Goal: Participate in discussion: Engage in conversation with other users on a specific topic

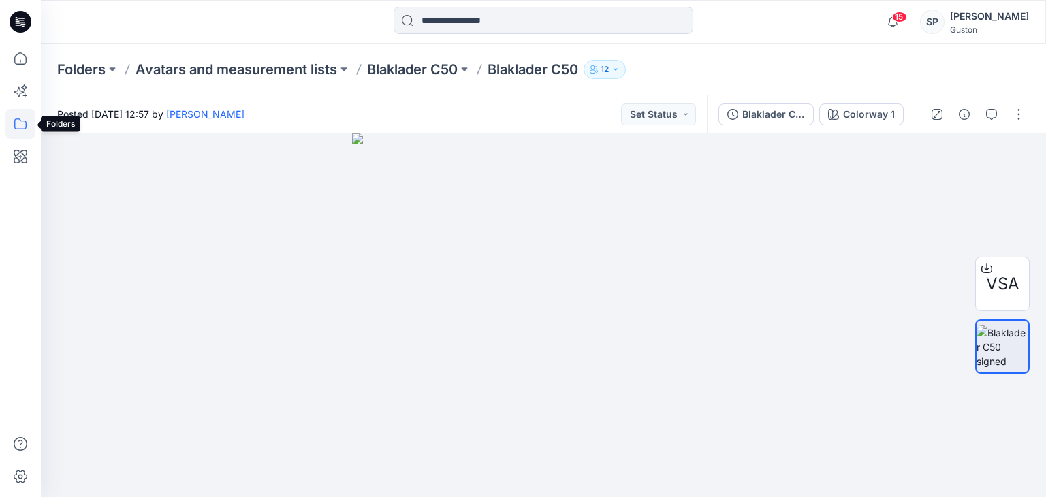
click at [10, 111] on icon at bounding box center [20, 124] width 30 height 30
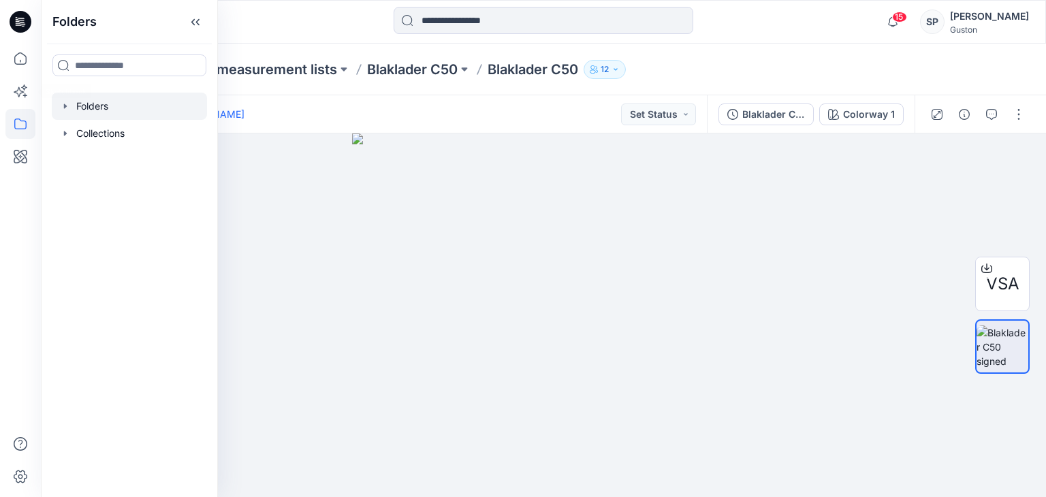
click at [93, 97] on div at bounding box center [129, 106] width 155 height 27
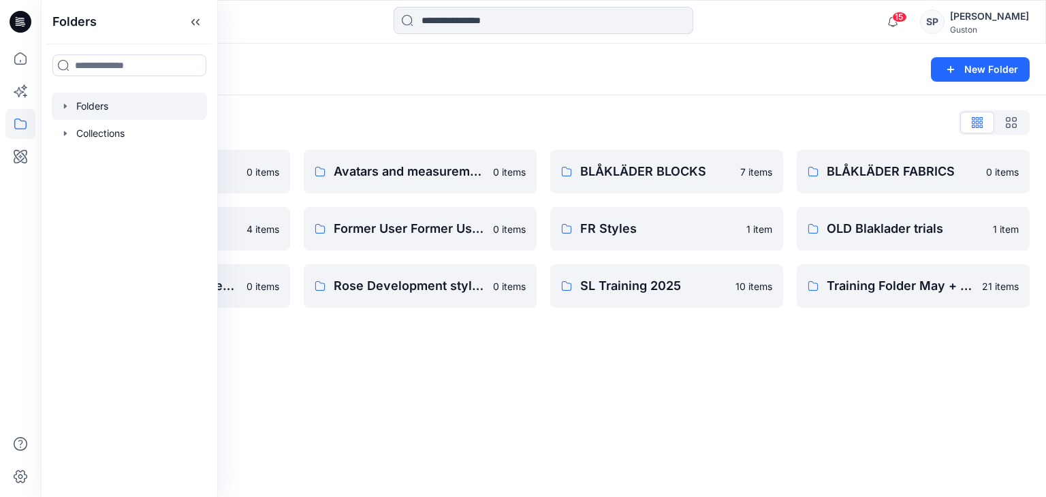
click at [392, 379] on div "Folders New Folder Folders List Avatar 0 items External Customers 4 items OLD B…" at bounding box center [544, 271] width 1006 height 454
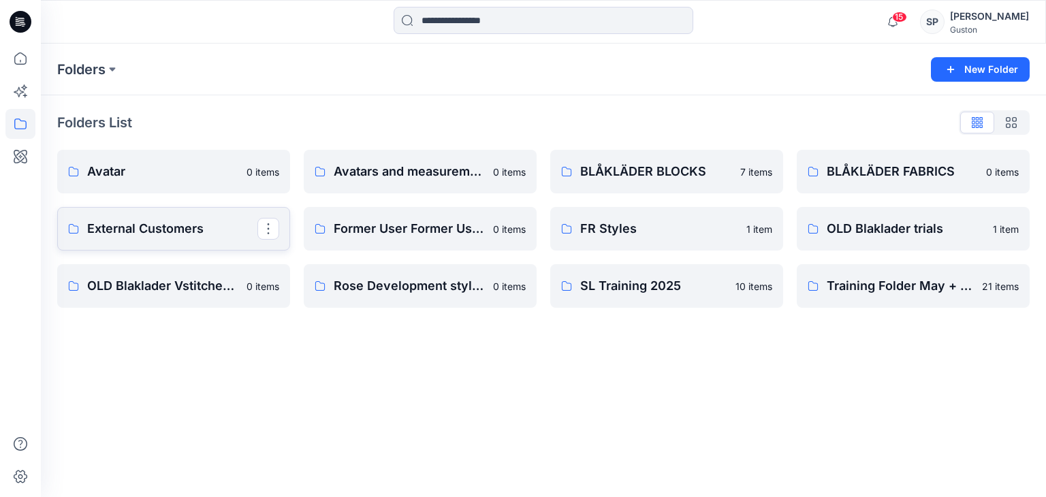
click at [227, 238] on link "External Customers" at bounding box center [173, 229] width 233 height 44
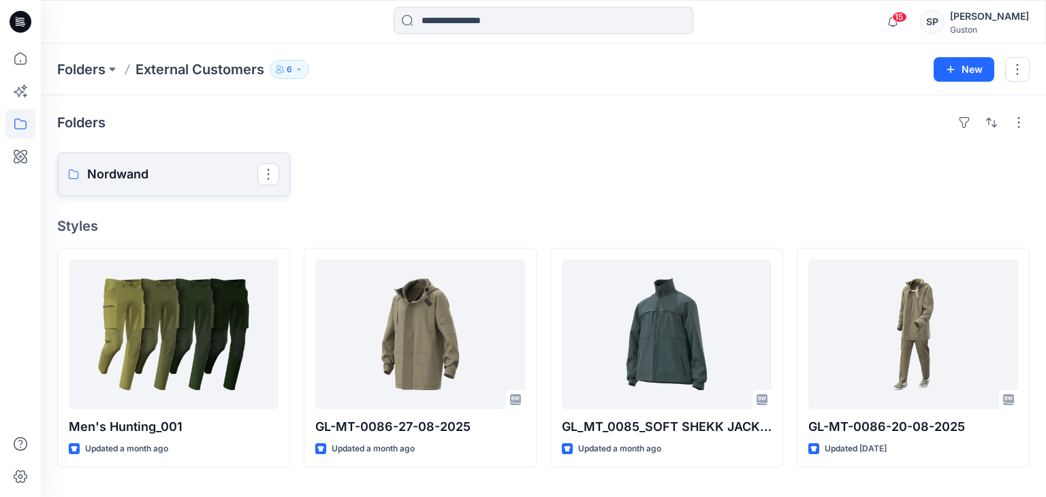
click at [162, 182] on p "Nordwand" at bounding box center [172, 174] width 170 height 19
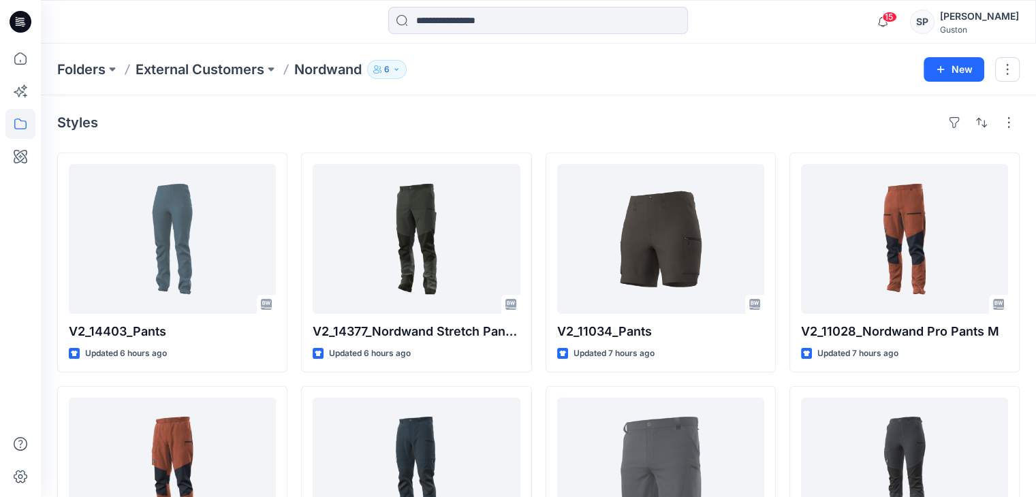
click at [386, 69] on button "6" at bounding box center [387, 69] width 40 height 19
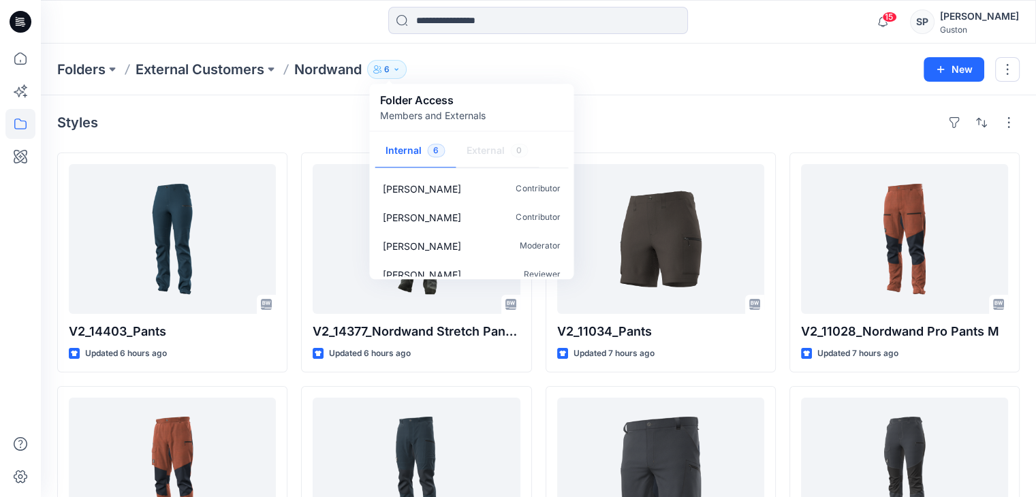
click at [640, 91] on div "Folders External Customers Nordwand 6 Folder Access Members and Externals Inter…" at bounding box center [538, 70] width 995 height 52
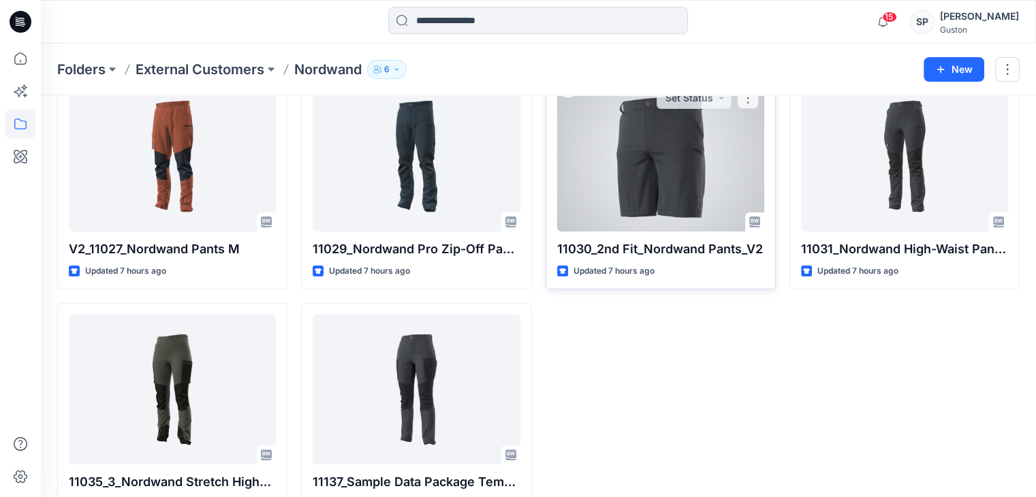
scroll to position [357, 0]
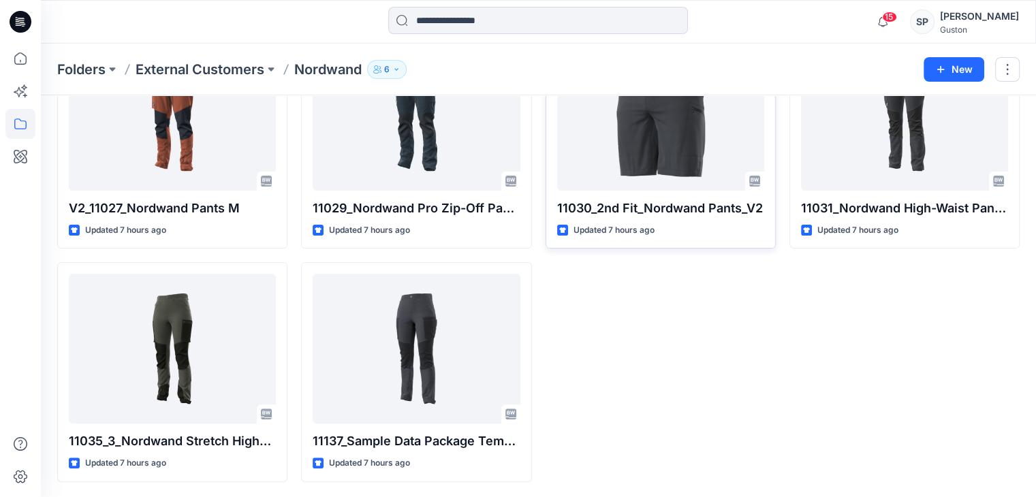
click at [594, 249] on div "V2_11034_Pants Updated 7 hours ago 11030_2nd Fit_Nordwand Pants_V2 Updated 7 ho…" at bounding box center [661, 139] width 230 height 687
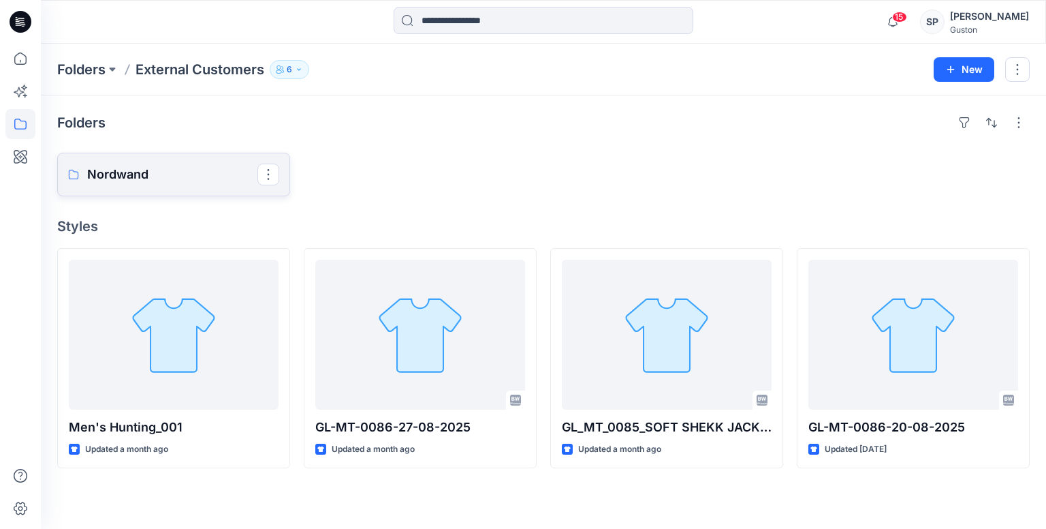
click at [141, 184] on link "Nordwand" at bounding box center [173, 175] width 233 height 44
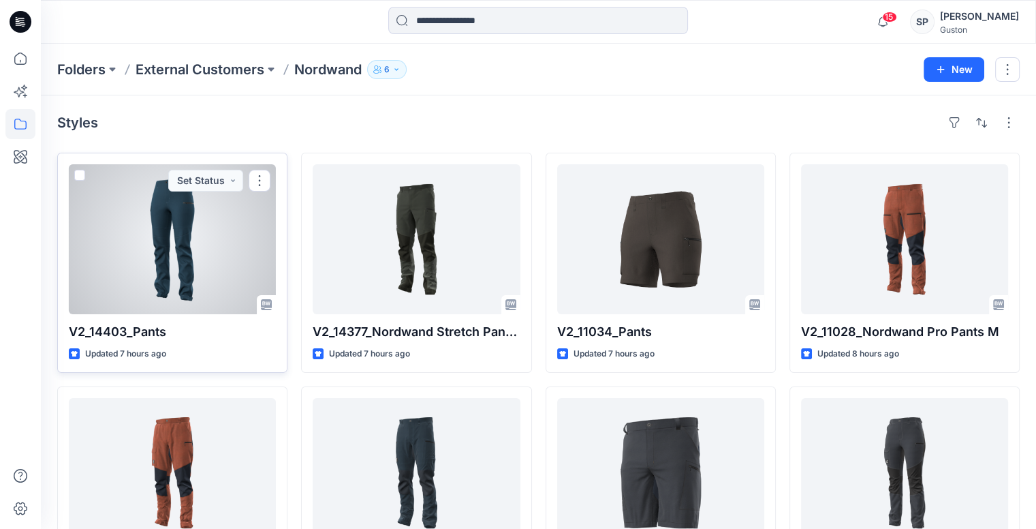
click at [208, 227] on div at bounding box center [172, 239] width 207 height 150
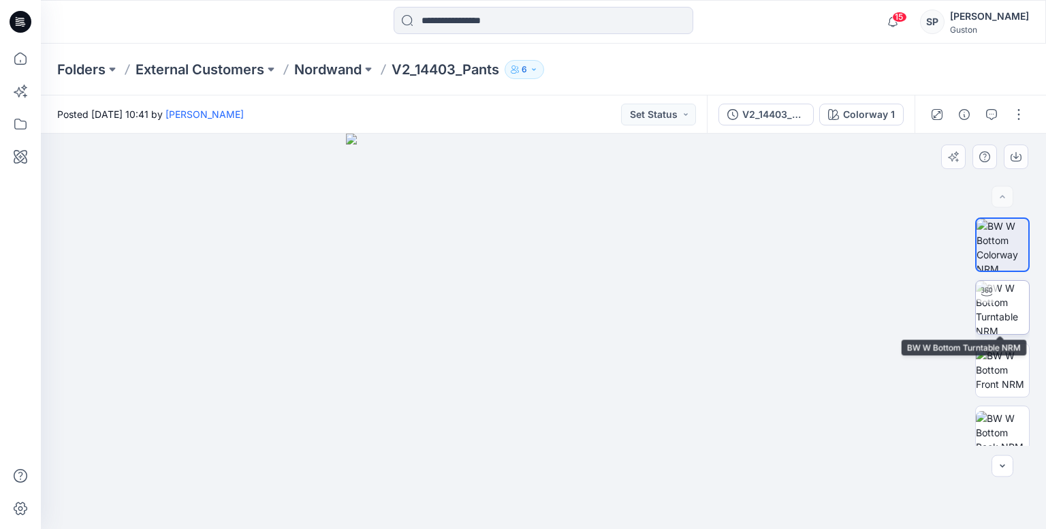
click at [992, 317] on img at bounding box center [1002, 307] width 53 height 53
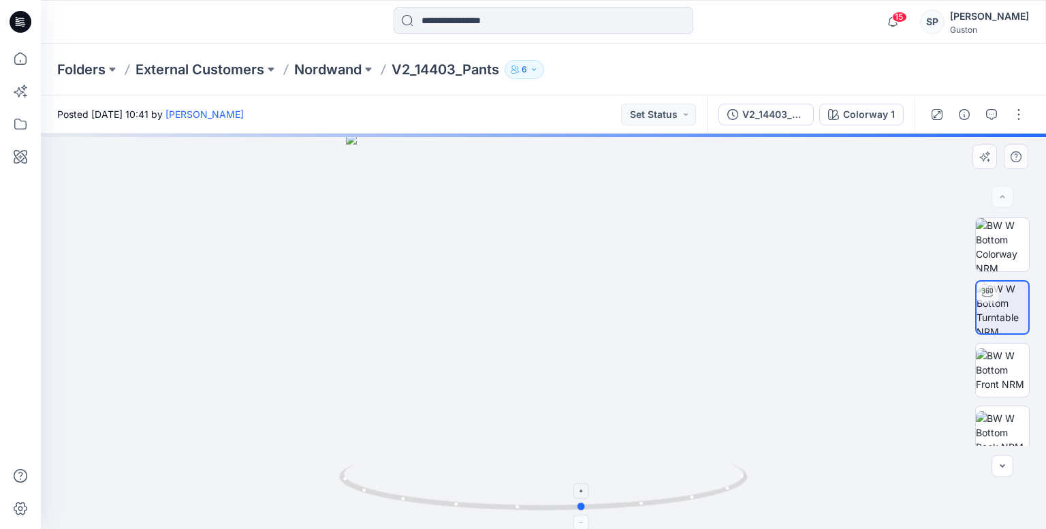
drag, startPoint x: 548, startPoint y: 527, endPoint x: 608, endPoint y: 504, distance: 64.3
drag, startPoint x: 608, startPoint y: 504, endPoint x: 401, endPoint y: 273, distance: 310.7
click at [401, 273] on div at bounding box center [544, 331] width 1006 height 395
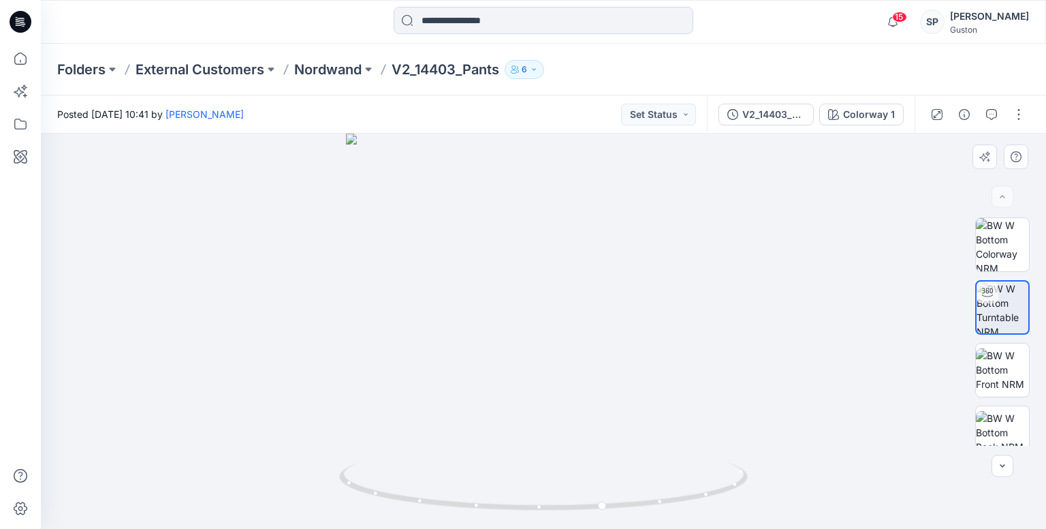
click at [620, 497] on img at bounding box center [543, 496] width 409 height 66
drag, startPoint x: 605, startPoint y: 507, endPoint x: 930, endPoint y: 462, distance: 328.1
click at [930, 462] on div at bounding box center [544, 331] width 1006 height 395
drag, startPoint x: 524, startPoint y: 506, endPoint x: 360, endPoint y: 471, distance: 167.8
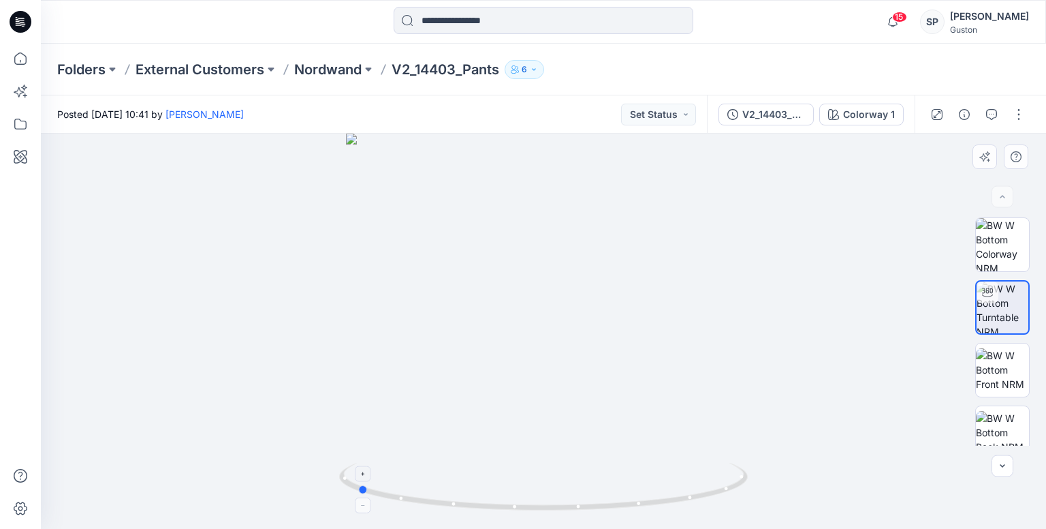
click at [360, 471] on icon at bounding box center [545, 488] width 412 height 51
click at [349, 70] on p "Nordwand" at bounding box center [327, 69] width 67 height 19
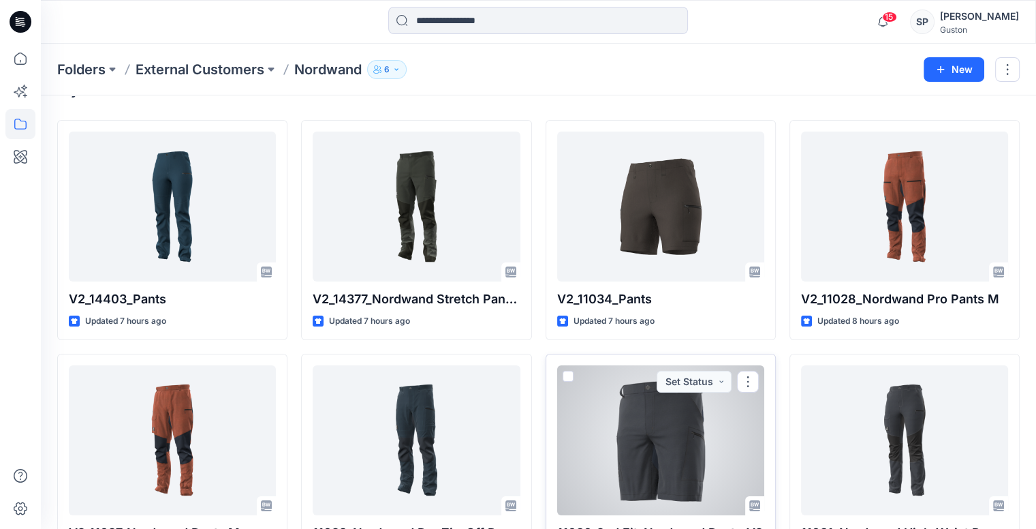
scroll to position [33, 0]
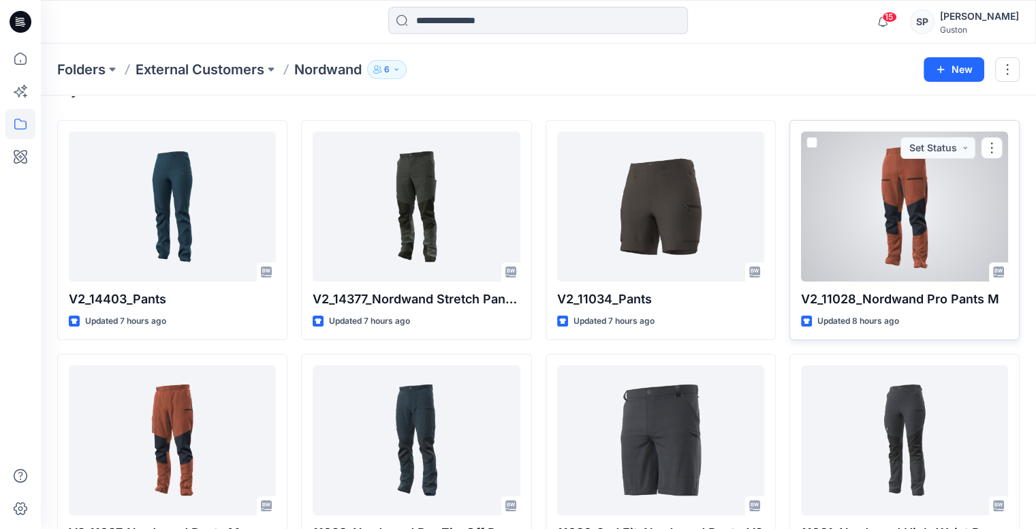
click at [929, 240] on div at bounding box center [904, 206] width 207 height 150
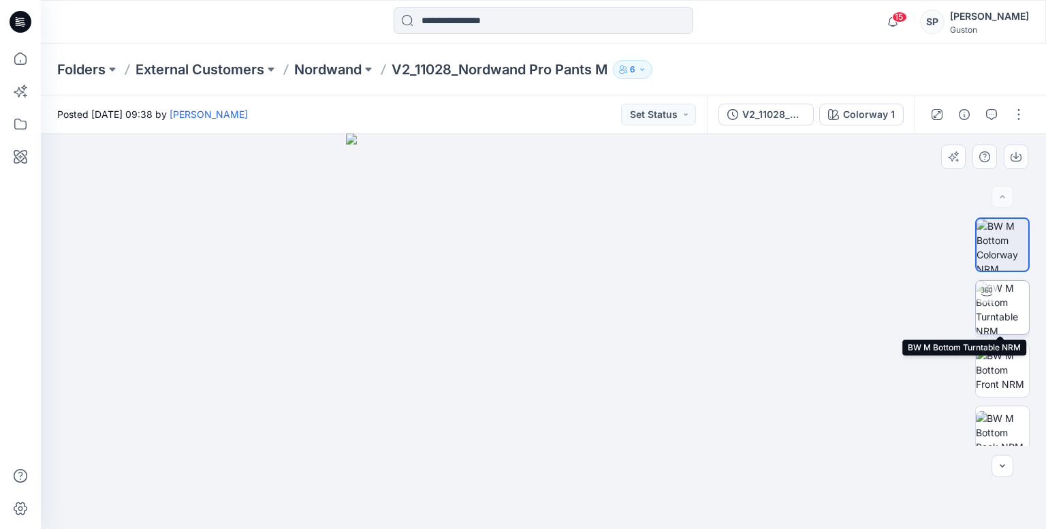
click at [1000, 314] on img at bounding box center [1002, 307] width 53 height 53
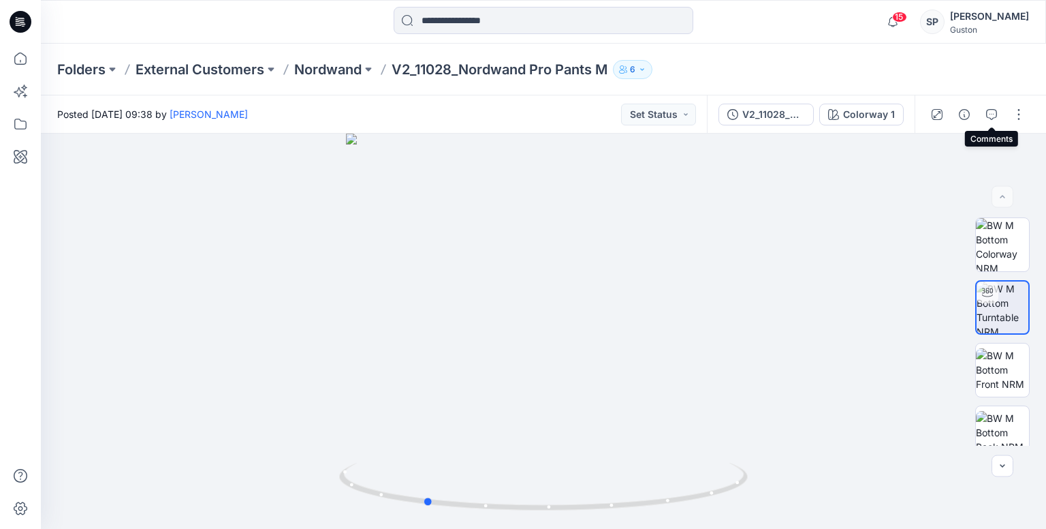
drag, startPoint x: 997, startPoint y: 115, endPoint x: 993, endPoint y: 129, distance: 14.9
click at [993, 129] on div "Posted [DATE] 09:38 by Tharindu [PERSON_NAME] Set Status V2_11028_Nordwand Pro …" at bounding box center [544, 311] width 1006 height 433
click at [989, 113] on icon "button" at bounding box center [991, 114] width 11 height 11
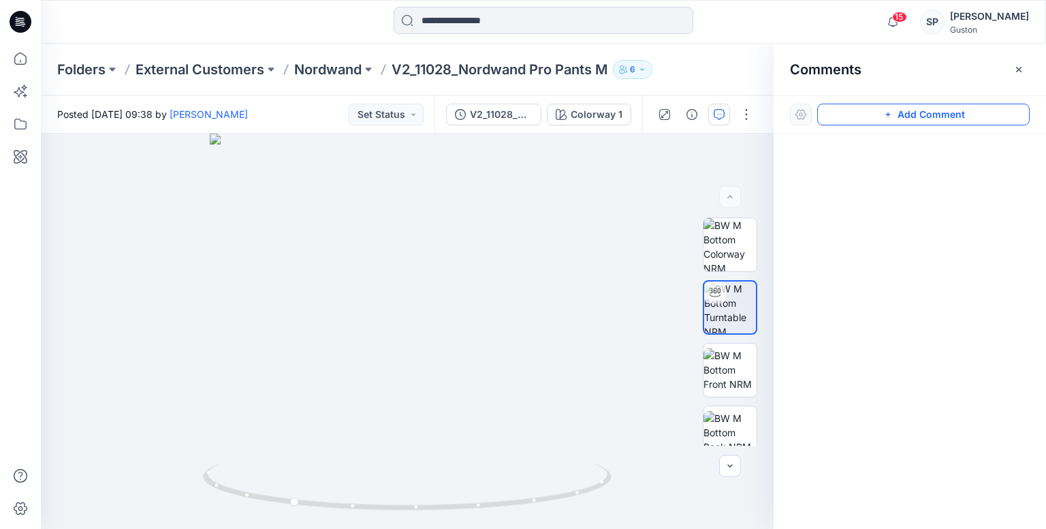
click at [903, 115] on button "Add Comment" at bounding box center [924, 115] width 213 height 22
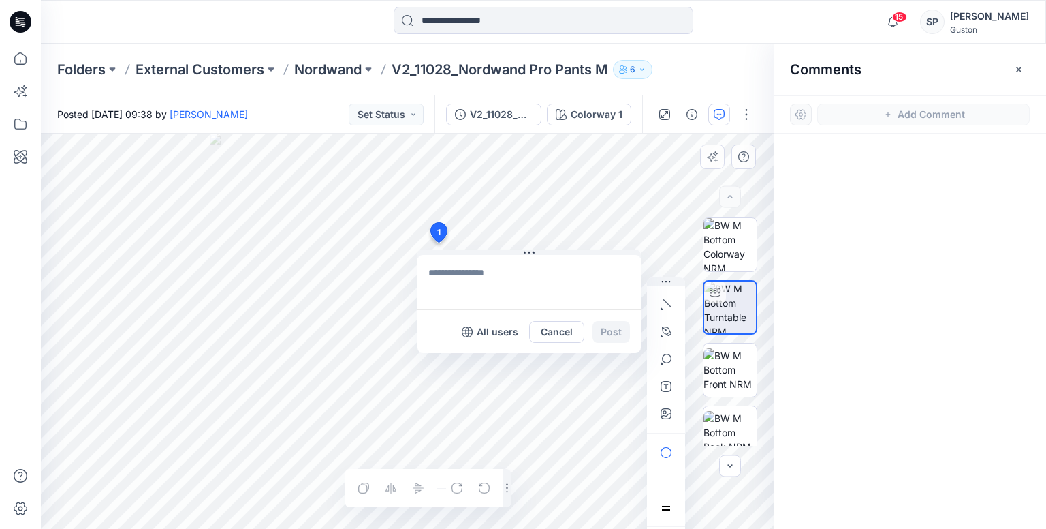
click at [561, 226] on div "1 All users Cancel Post Layer 1" at bounding box center [407, 331] width 733 height 395
drag, startPoint x: 535, startPoint y: 255, endPoint x: 597, endPoint y: 285, distance: 69.2
click at [597, 285] on textarea at bounding box center [529, 282] width 223 height 55
type textarea "**********"
click at [605, 330] on button "Post" at bounding box center [611, 332] width 37 height 22
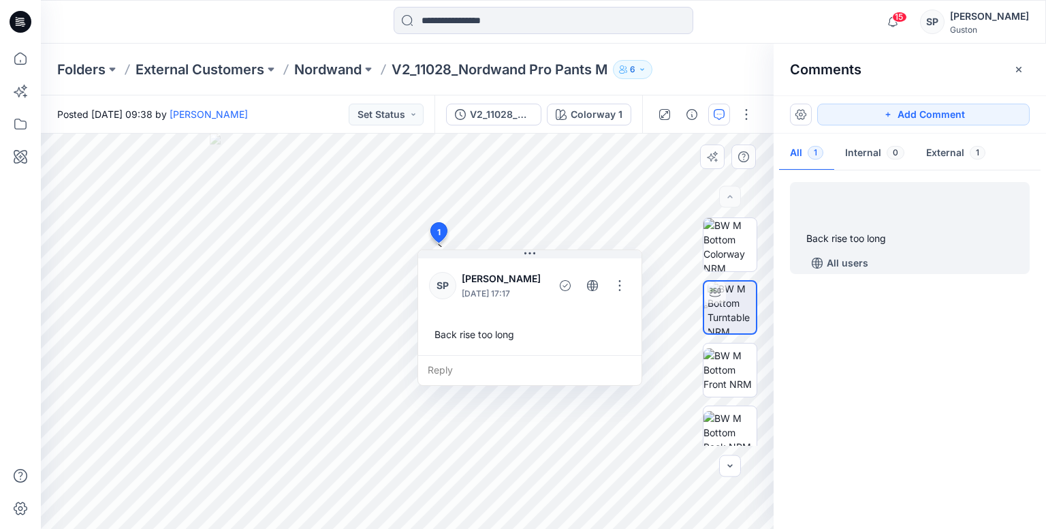
click at [909, 365] on div "Back rise too long All users" at bounding box center [910, 346] width 273 height 345
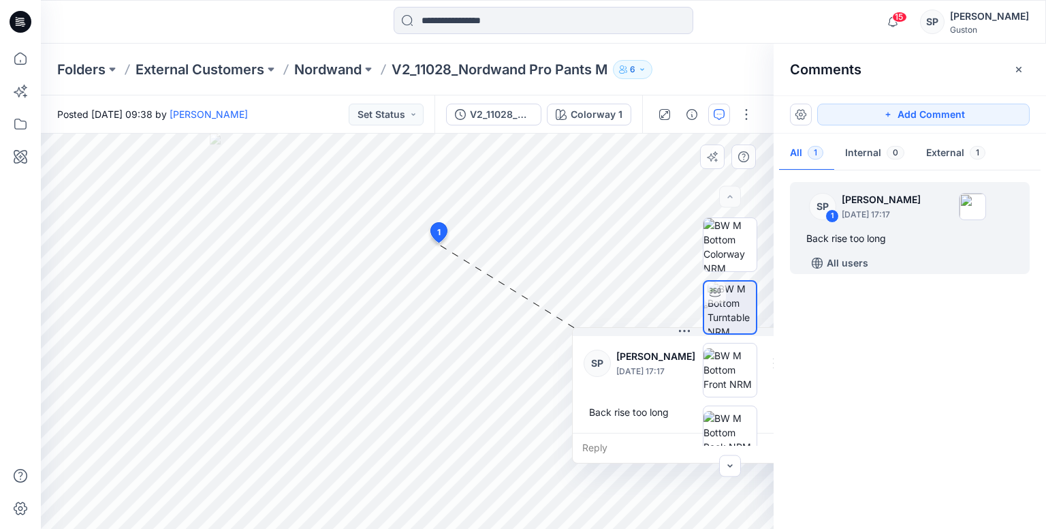
drag, startPoint x: 529, startPoint y: 258, endPoint x: 692, endPoint y: 329, distance: 177.8
click at [692, 329] on div "Colorway 1 Loading... Material Properties Loading... 2 1 SP [PERSON_NAME] [DATE…" at bounding box center [407, 331] width 733 height 395
click at [905, 25] on icon "button" at bounding box center [893, 21] width 26 height 27
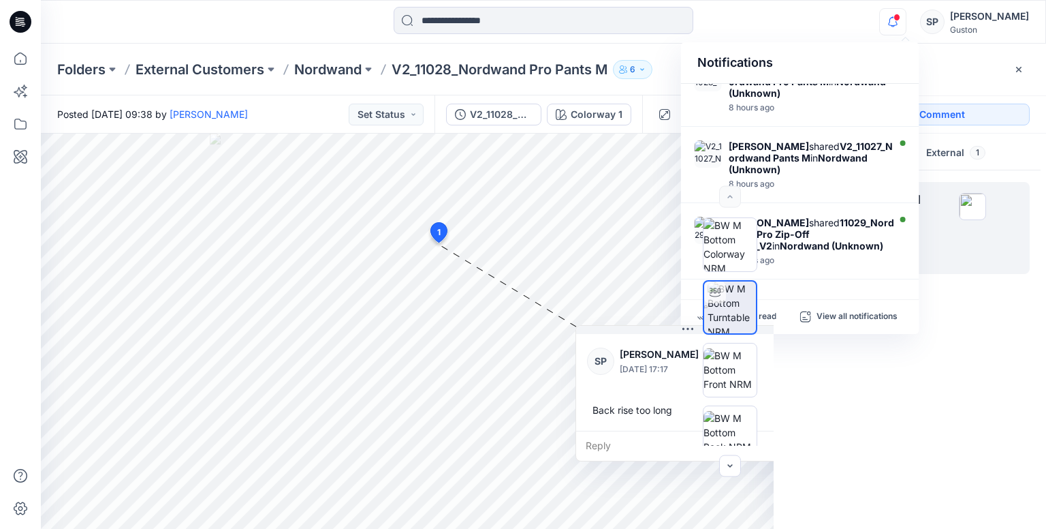
scroll to position [240, 0]
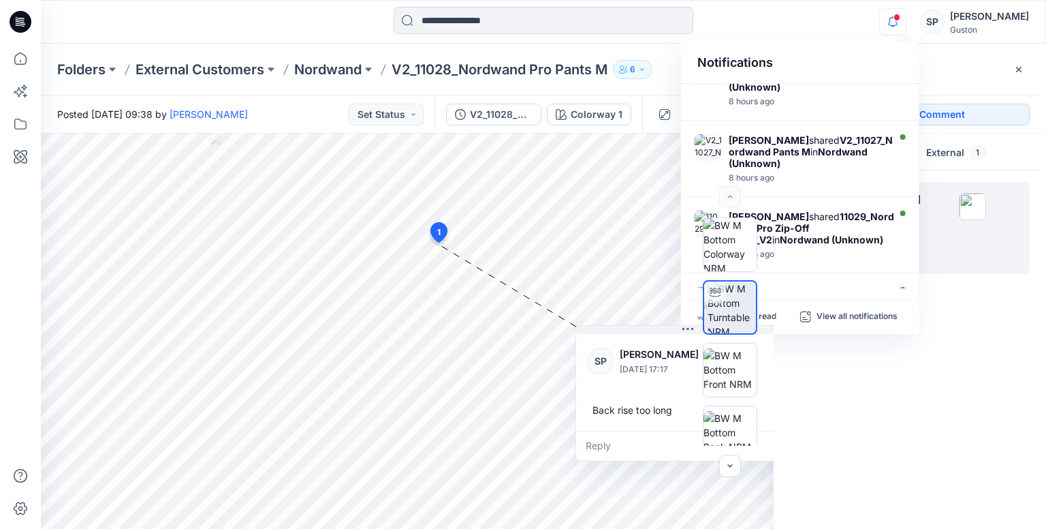
click at [974, 373] on div "SP 1 [PERSON_NAME] [DATE] 17:17 Back rise too long All users" at bounding box center [910, 346] width 273 height 345
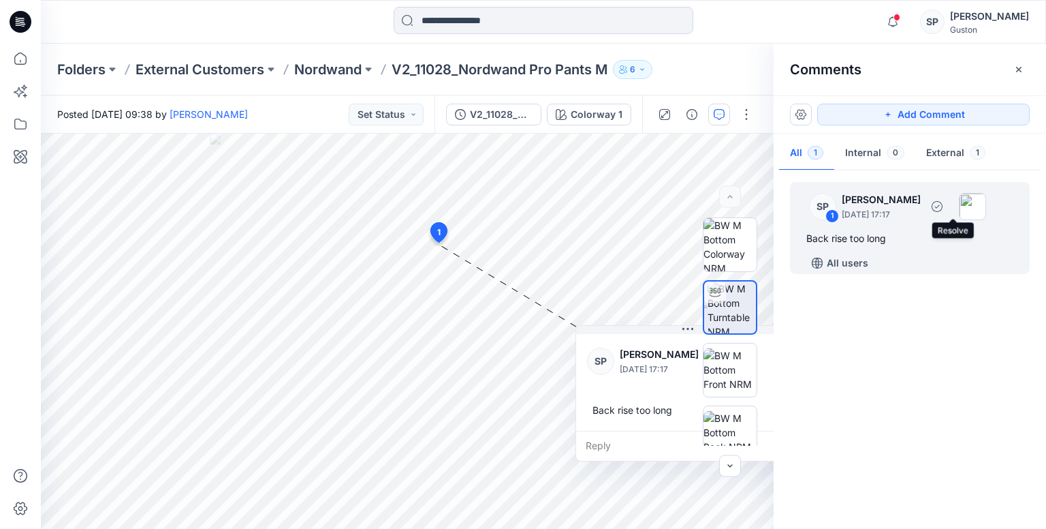
click at [944, 216] on div at bounding box center [940, 207] width 27 height 22
click at [877, 228] on div "SP 1 [PERSON_NAME] [DATE] 17:17 Back rise too long All users" at bounding box center [910, 228] width 240 height 92
click at [598, 439] on div "Reply" at bounding box center [687, 446] width 223 height 30
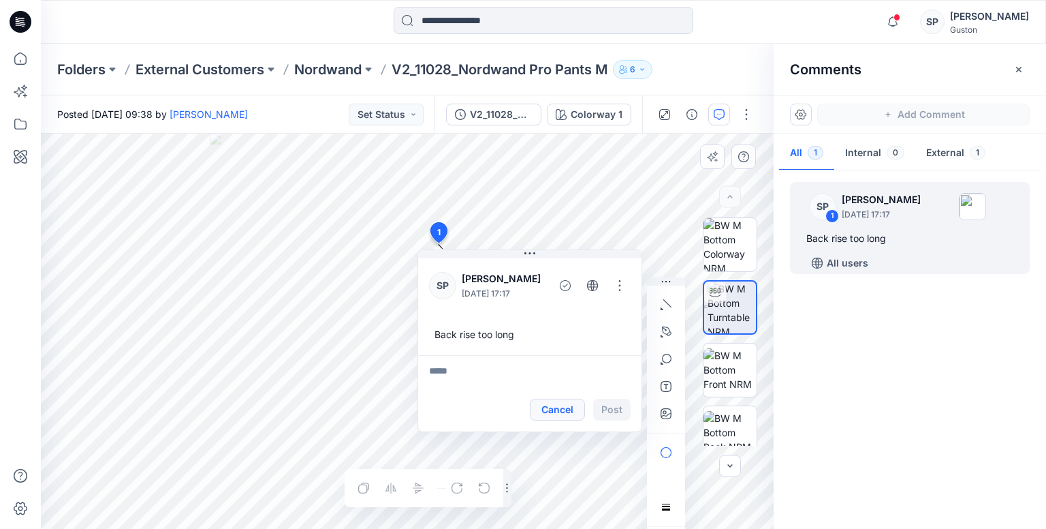
click at [568, 412] on button "Cancel" at bounding box center [557, 410] width 55 height 22
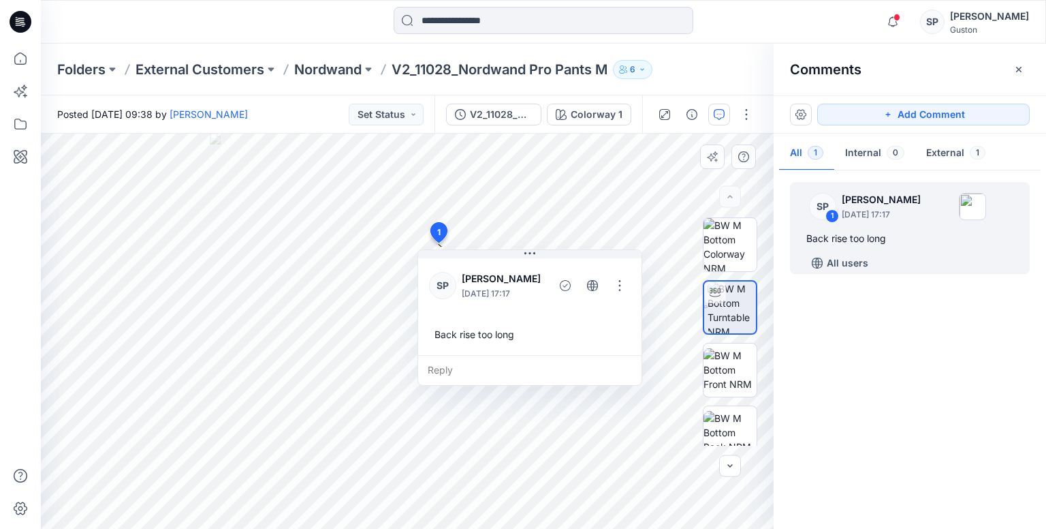
click at [953, 394] on div "SP 1 [PERSON_NAME] [DATE] 17:17 Back rise too long All users" at bounding box center [910, 346] width 273 height 345
click at [636, 69] on p "6" at bounding box center [632, 69] width 5 height 15
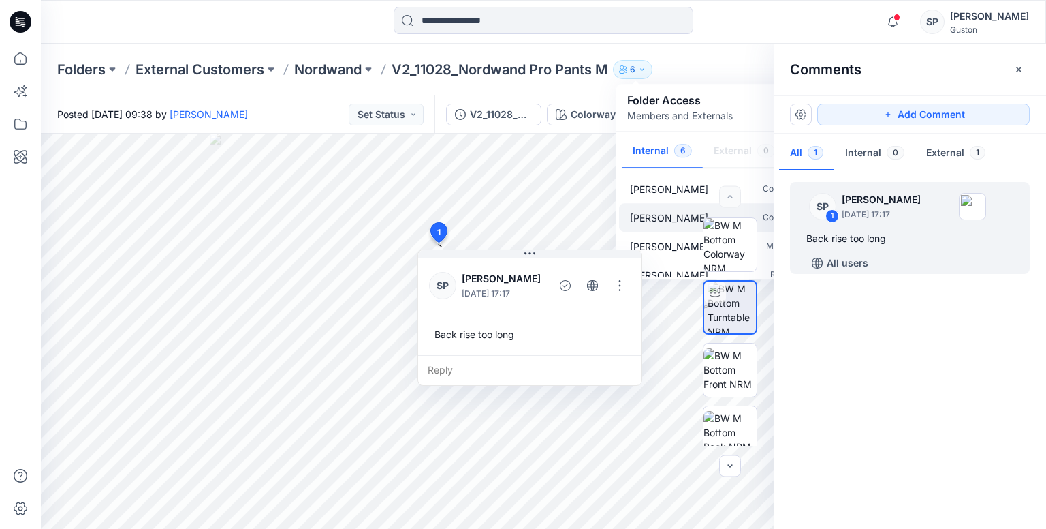
scroll to position [69, 0]
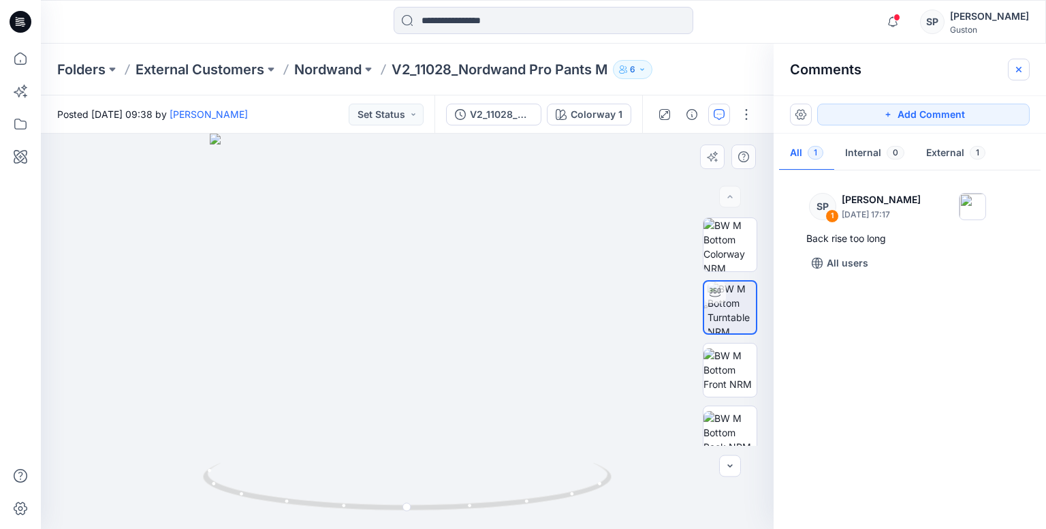
click at [1026, 65] on button "button" at bounding box center [1019, 70] width 22 height 22
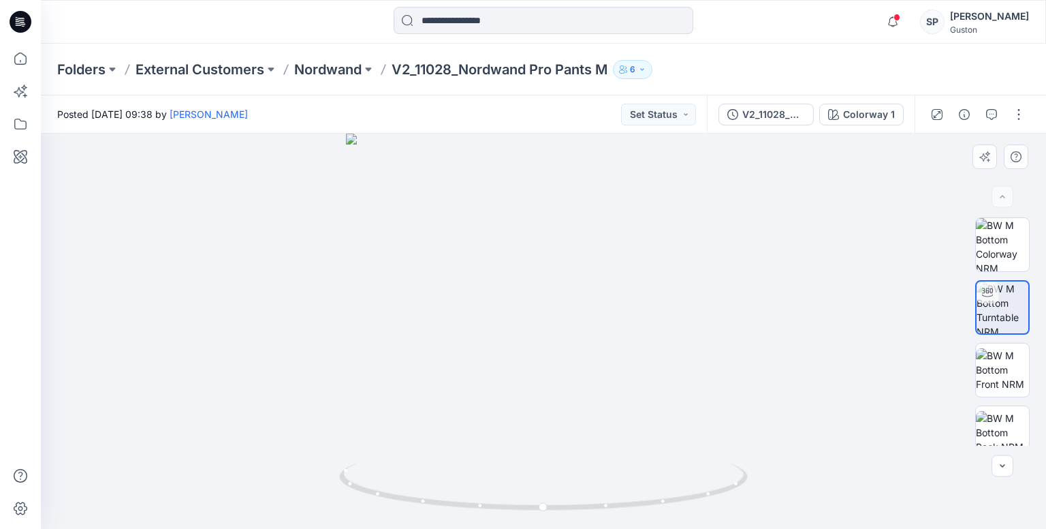
click at [643, 66] on icon "button" at bounding box center [642, 69] width 8 height 8
click at [992, 365] on img at bounding box center [1002, 369] width 53 height 43
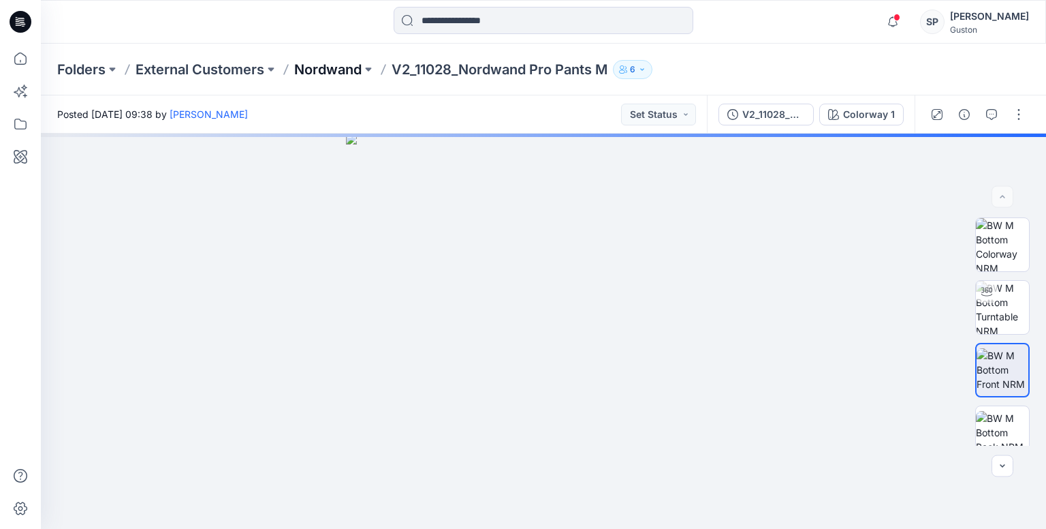
click at [341, 77] on p "Nordwand" at bounding box center [327, 69] width 67 height 19
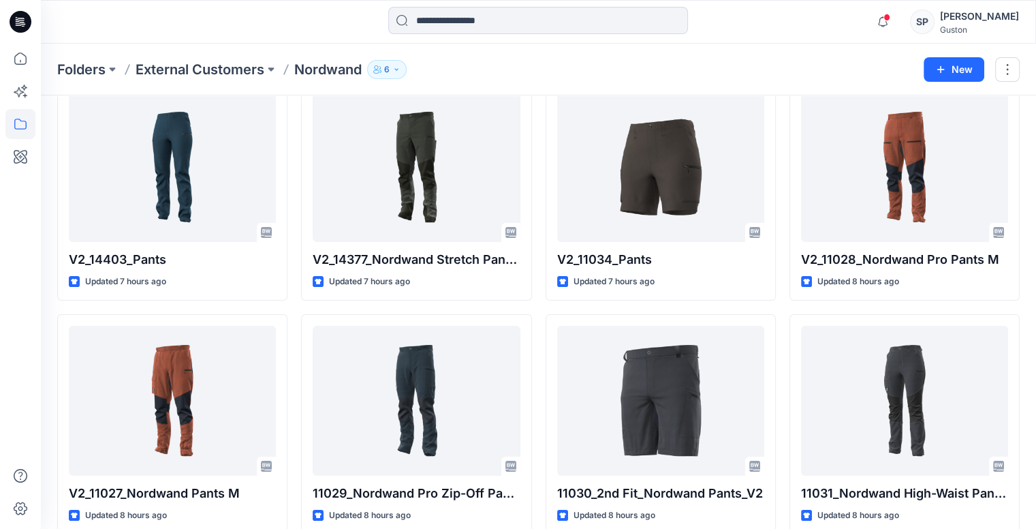
scroll to position [73, 0]
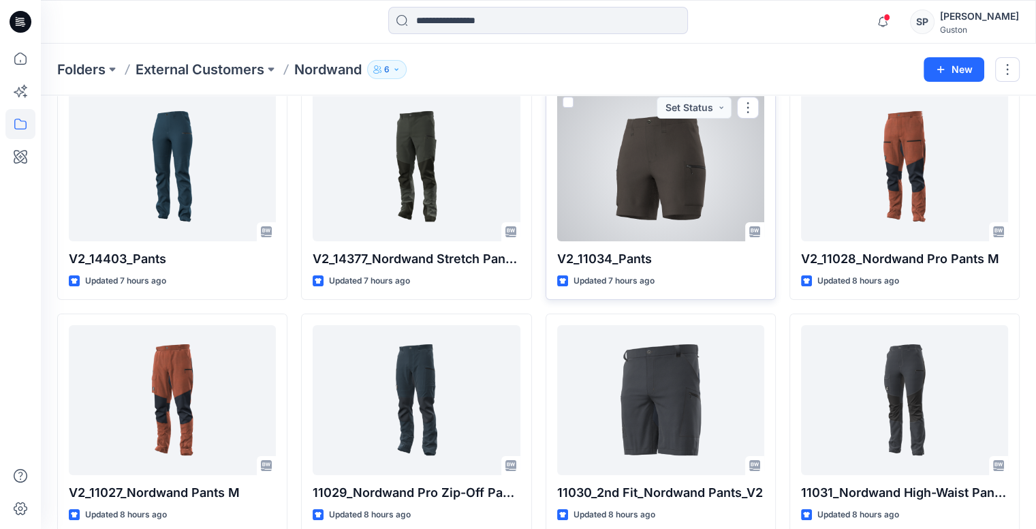
click at [670, 189] on div at bounding box center [660, 166] width 207 height 150
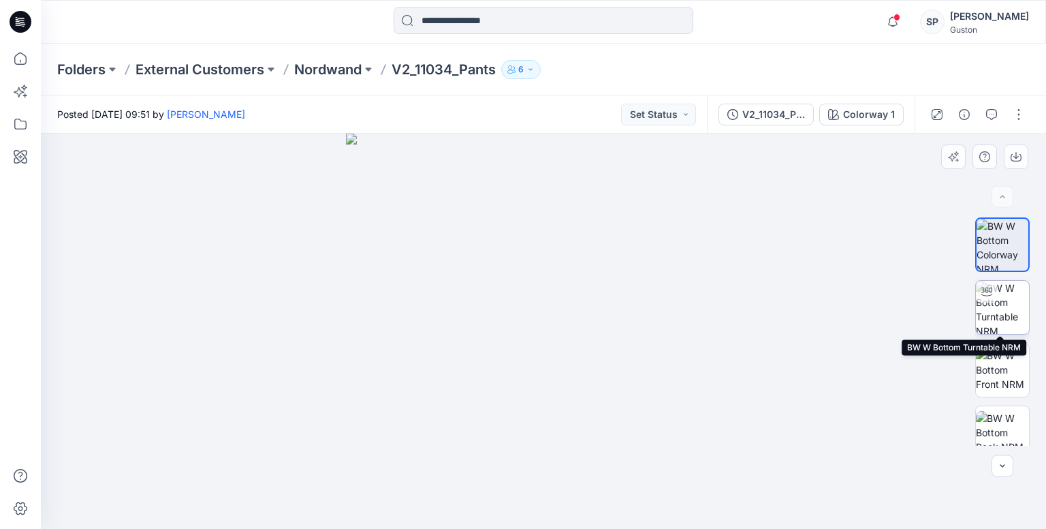
click at [999, 330] on img at bounding box center [1002, 307] width 53 height 53
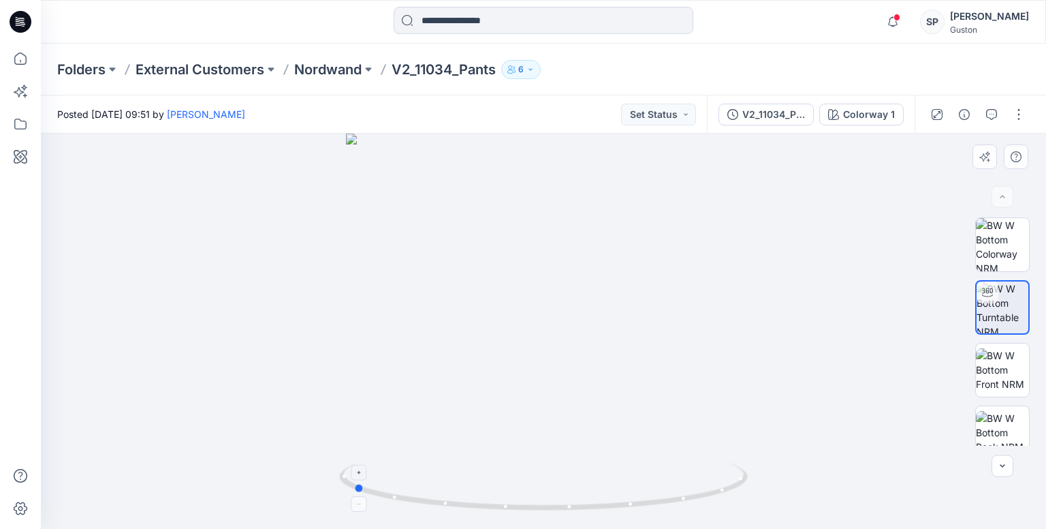
drag, startPoint x: 400, startPoint y: 496, endPoint x: 606, endPoint y: 498, distance: 206.4
click at [606, 497] on icon at bounding box center [545, 488] width 412 height 51
drag, startPoint x: 377, startPoint y: 495, endPoint x: 805, endPoint y: 467, distance: 428.7
click at [805, 467] on div at bounding box center [544, 331] width 1006 height 395
drag, startPoint x: 556, startPoint y: 510, endPoint x: 726, endPoint y: 488, distance: 171.0
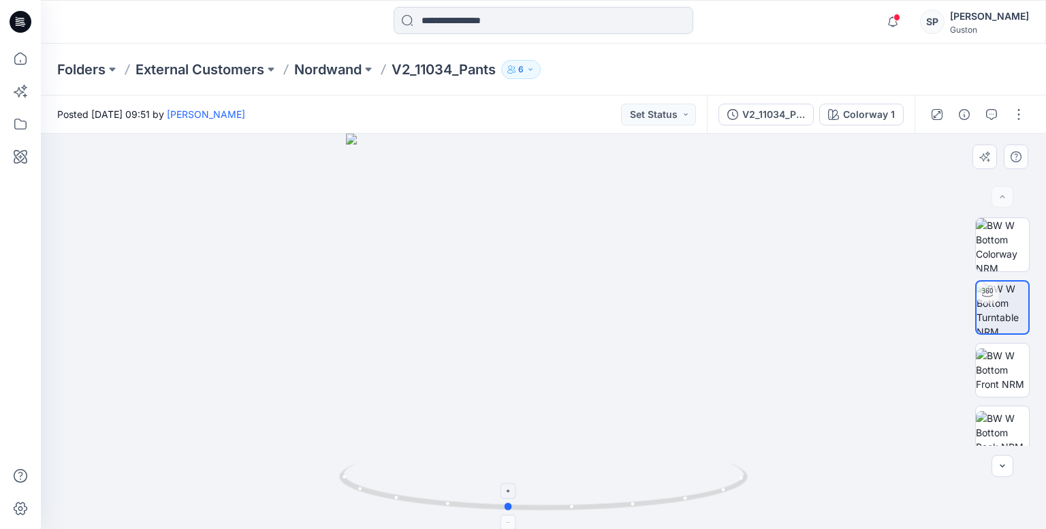
click at [726, 488] on icon at bounding box center [545, 488] width 412 height 51
drag, startPoint x: 545, startPoint y: 508, endPoint x: 775, endPoint y: 513, distance: 230.3
click at [775, 497] on div at bounding box center [544, 331] width 1006 height 395
